Goal: Task Accomplishment & Management: Complete application form

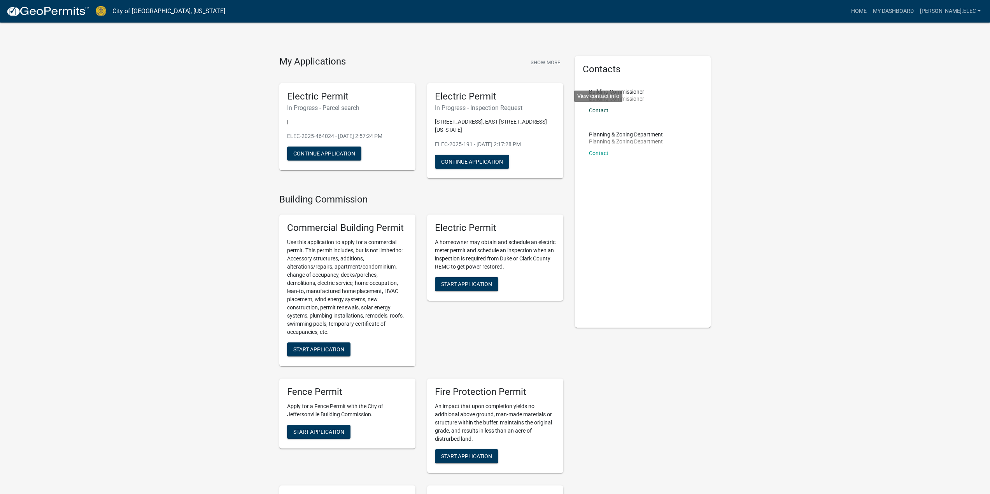
click at [599, 110] on link "Contact" at bounding box center [598, 110] width 19 height 6
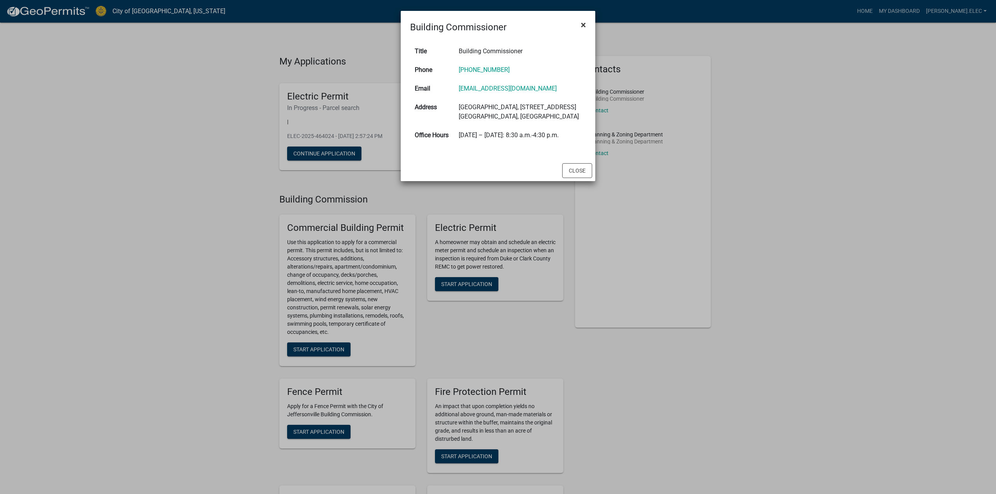
click at [585, 23] on span "×" at bounding box center [583, 24] width 5 height 11
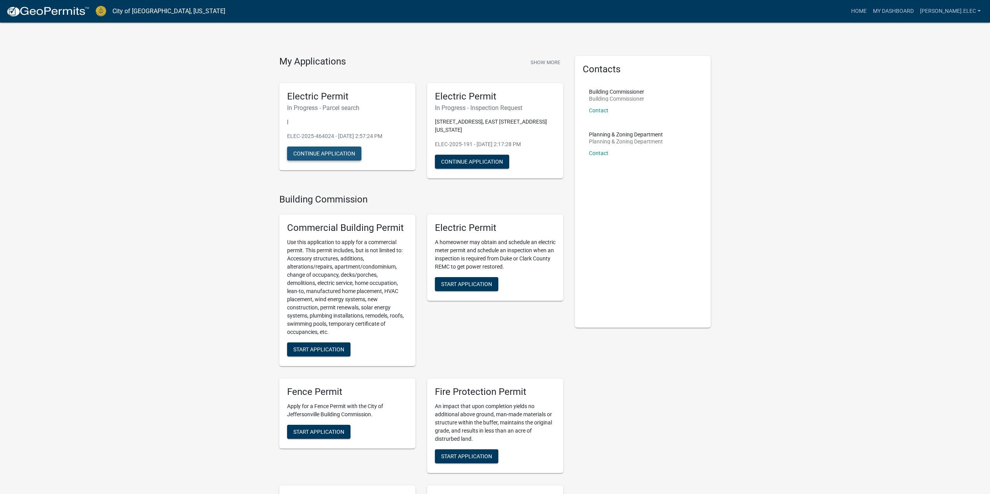
click at [342, 147] on button "Continue Application" at bounding box center [324, 154] width 74 height 14
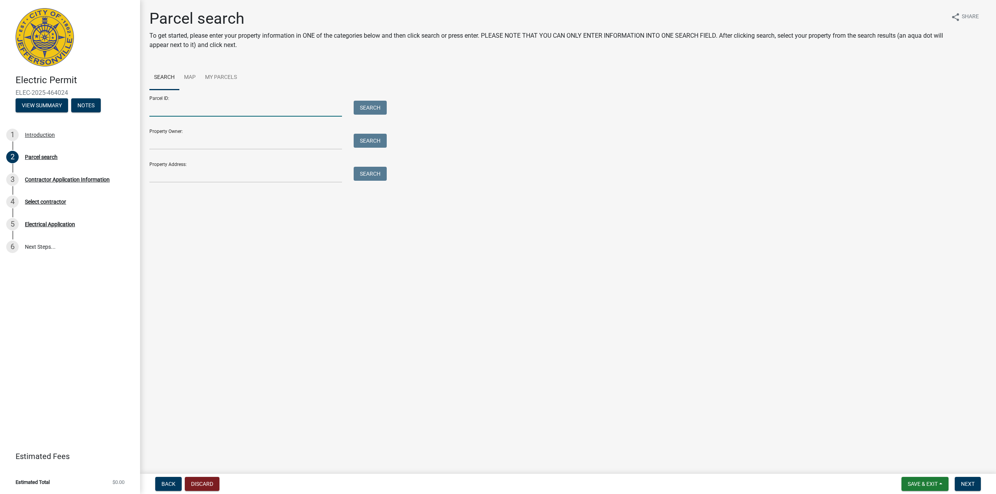
click at [253, 110] on input "Parcel ID:" at bounding box center [245, 109] width 193 height 16
paste input "10-19-03-300-133.000-009"
type input "10-19-03-300-133.000-009"
click at [361, 109] on button "Search" at bounding box center [370, 108] width 33 height 14
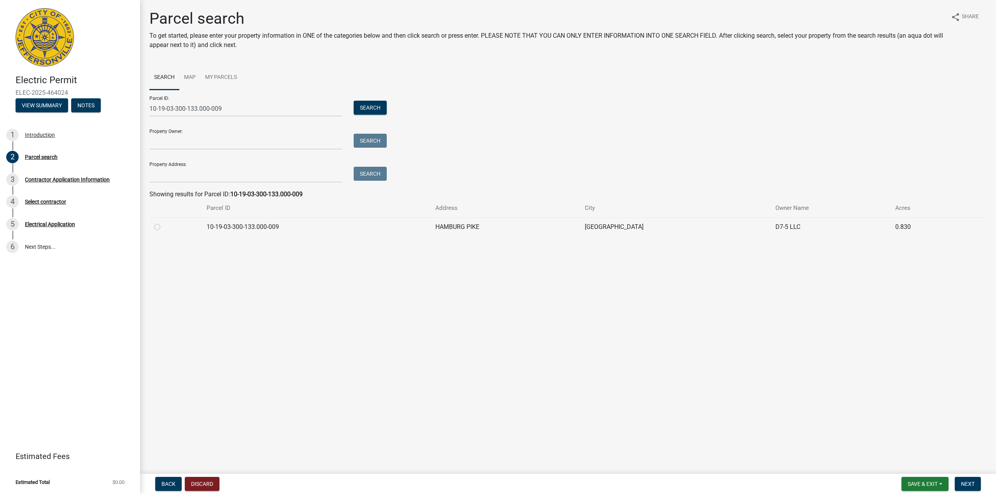
click at [163, 223] on label at bounding box center [163, 223] width 0 height 0
click at [163, 227] on input "radio" at bounding box center [165, 225] width 5 height 5
radio input "true"
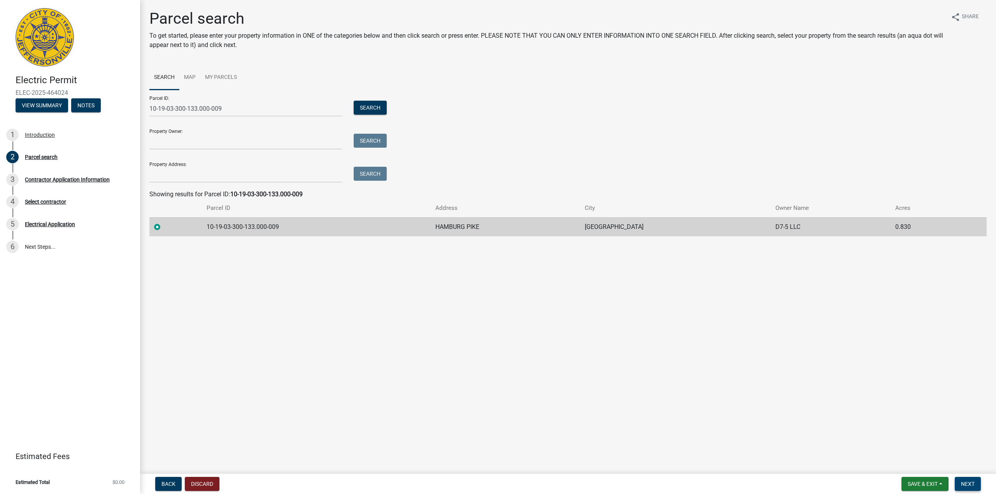
click at [967, 487] on span "Next" at bounding box center [968, 484] width 14 height 6
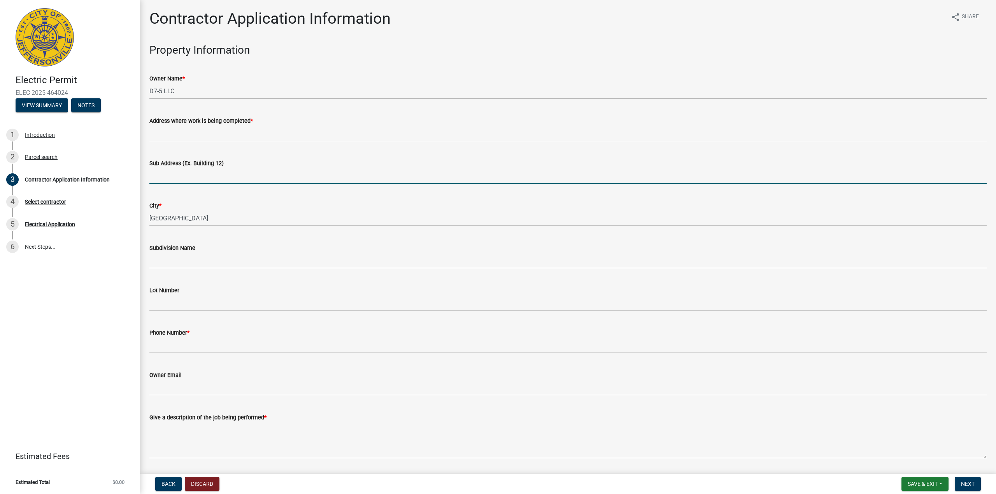
click at [286, 174] on input "Sub Address (Ex. Building 12)" at bounding box center [567, 176] width 837 height 16
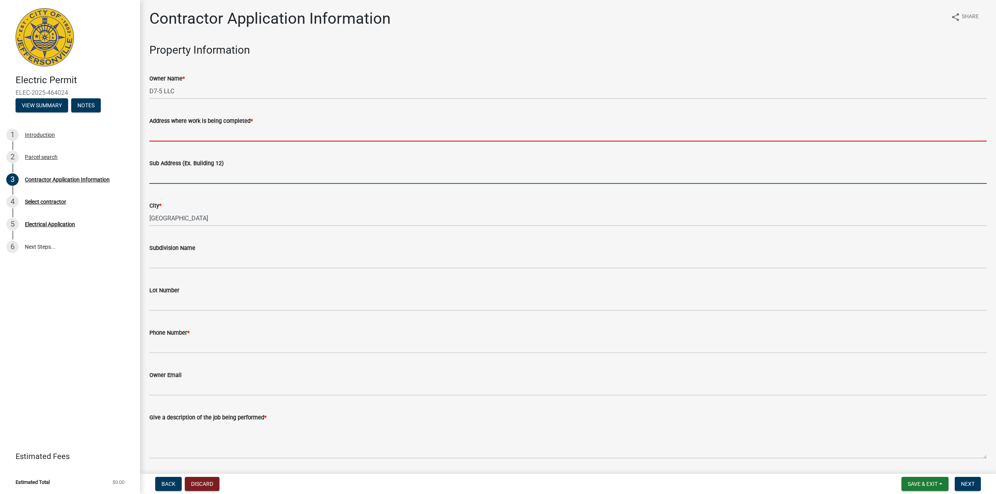
click at [252, 136] on input "Address where work is being completed *" at bounding box center [567, 134] width 837 height 16
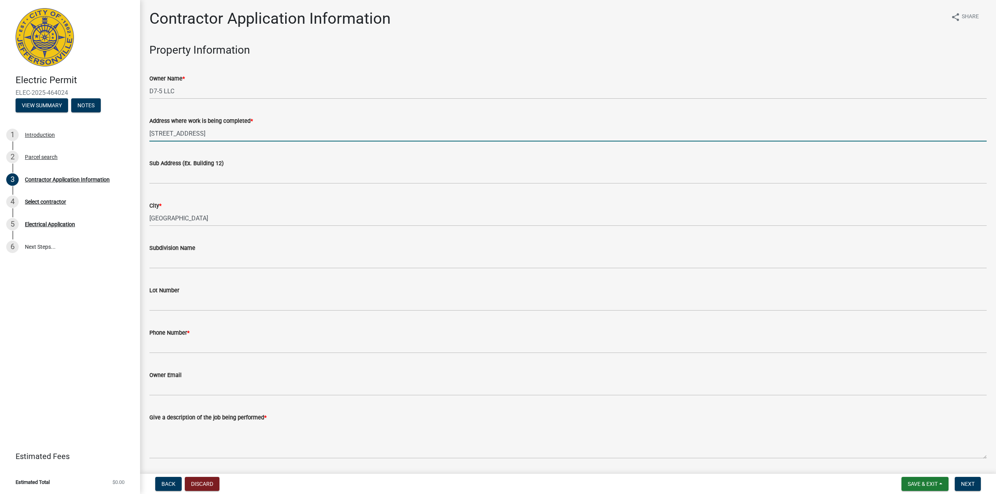
type input "[STREET_ADDRESS]"
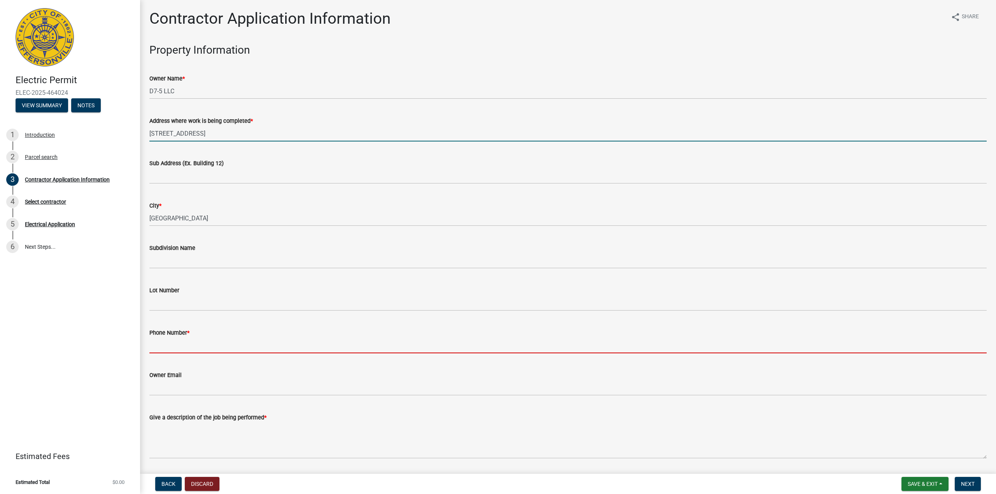
click at [214, 346] on input "Phone Number *" at bounding box center [567, 346] width 837 height 16
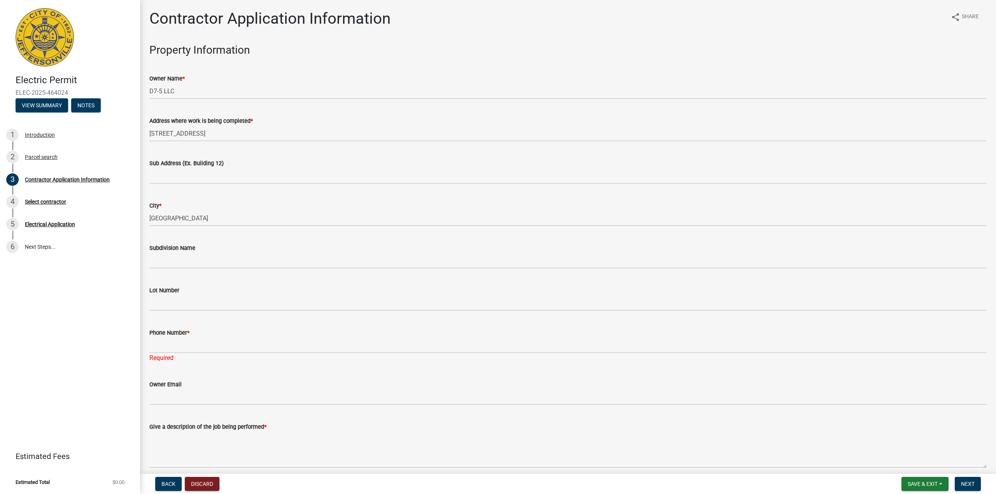
click at [590, 313] on wm-data-entity-input "Lot Number" at bounding box center [567, 296] width 837 height 42
click at [941, 484] on button "Save & Exit" at bounding box center [924, 484] width 47 height 14
click at [924, 462] on button "Save & Exit" at bounding box center [917, 464] width 62 height 19
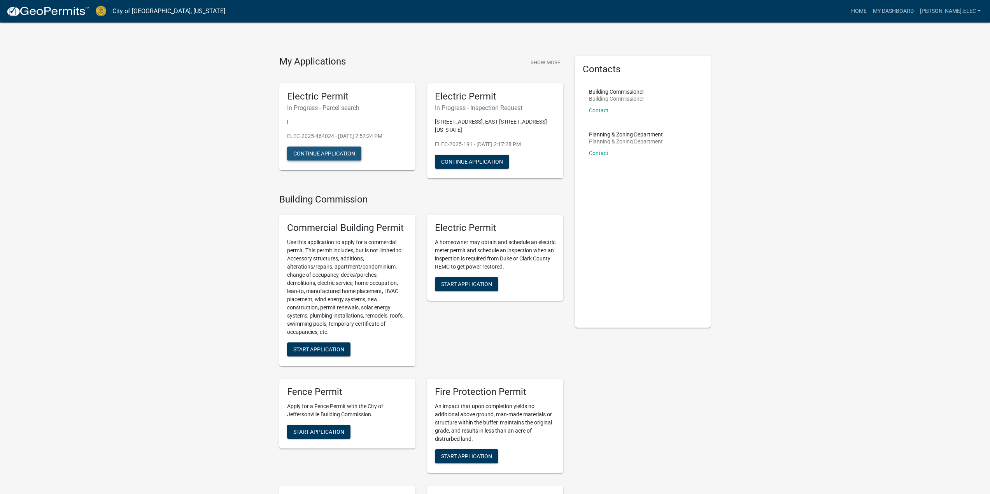
click at [338, 156] on button "Continue Application" at bounding box center [324, 154] width 74 height 14
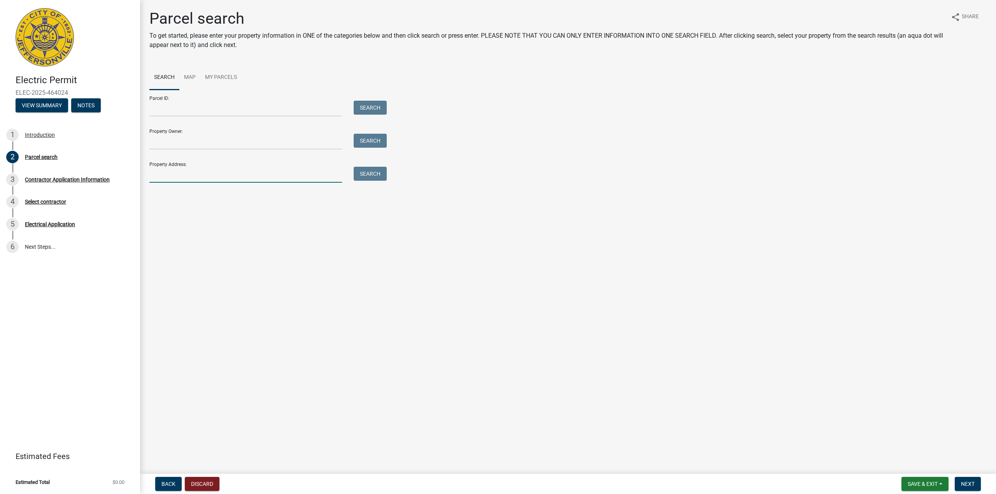
click at [252, 173] on input "Property Address:" at bounding box center [245, 175] width 193 height 16
type input "1710 Veterans"
